Goal: Communication & Community: Connect with others

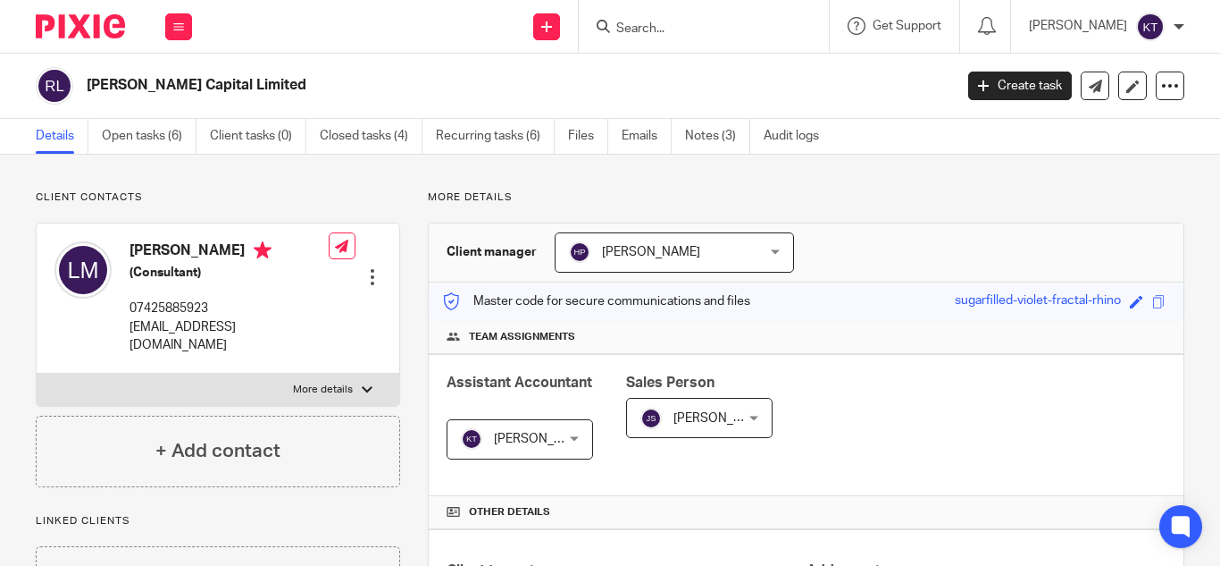
click at [1146, 309] on div "Save sugarfilled-violet-fractal-rhino" at bounding box center [1062, 301] width 215 height 21
click at [1152, 298] on span at bounding box center [1158, 301] width 13 height 13
click at [1152, 300] on span at bounding box center [1158, 301] width 13 height 13
click at [664, 29] on input "Search" at bounding box center [695, 29] width 161 height 16
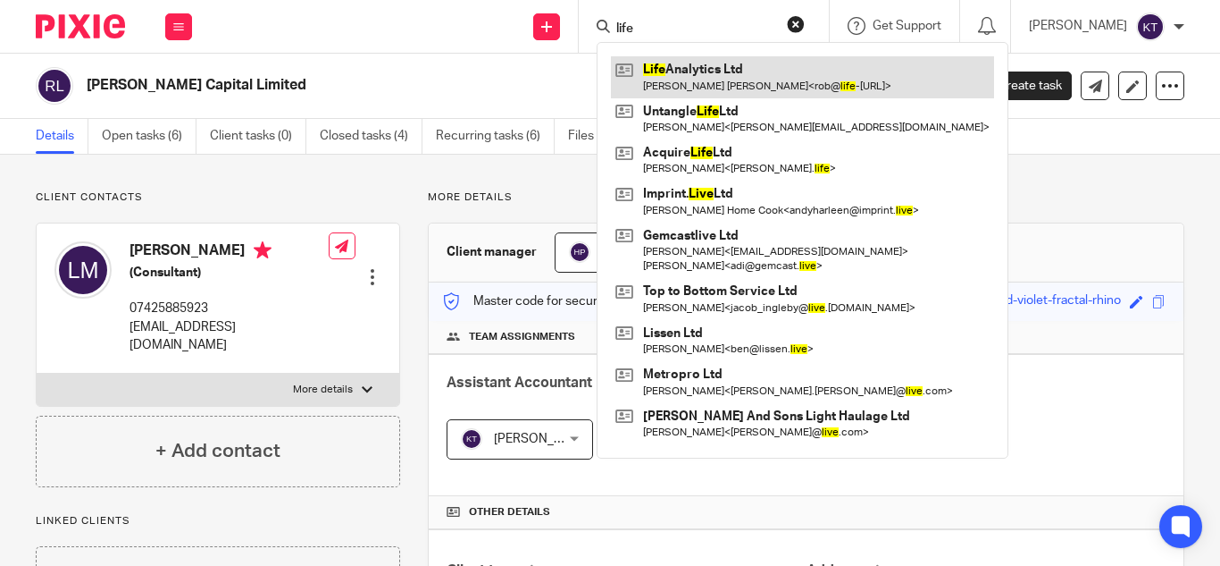
type input "life"
click at [733, 75] on link at bounding box center [802, 76] width 383 height 41
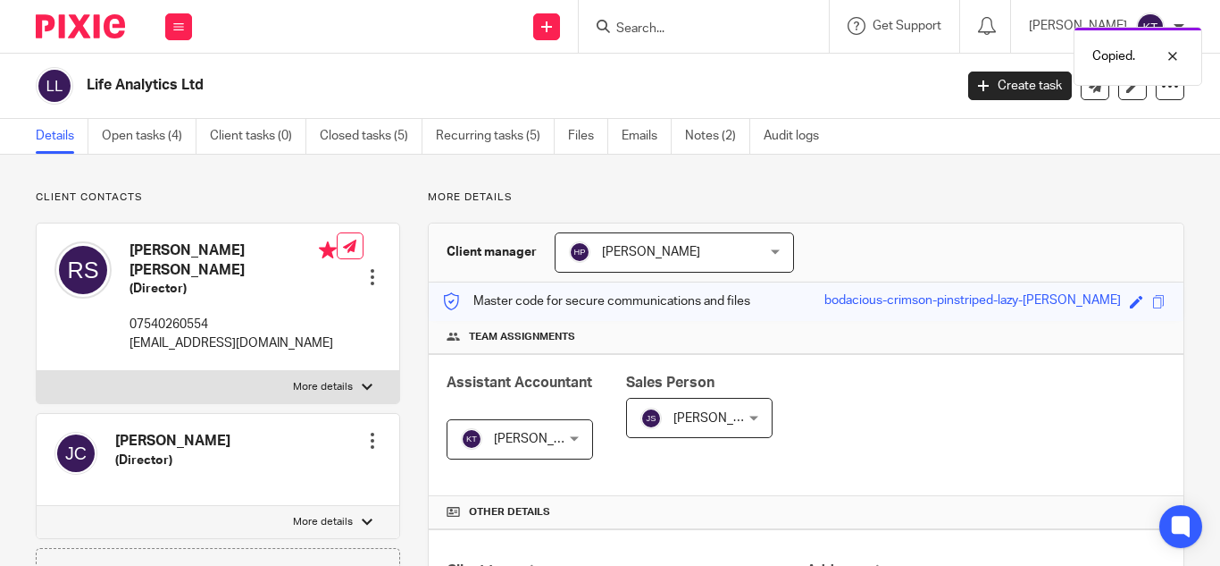
click at [323, 13] on div "Send new email Create task Add client Get Support Contact via email Check our d…" at bounding box center [715, 26] width 1010 height 53
